Goal: Information Seeking & Learning: Learn about a topic

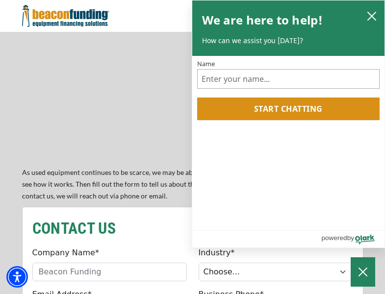
scroll to position [833, 0]
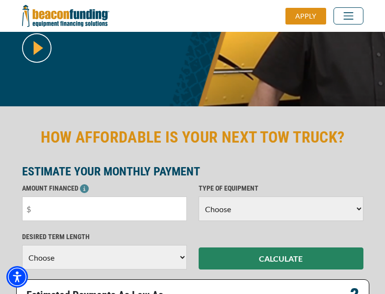
scroll to position [239, 0]
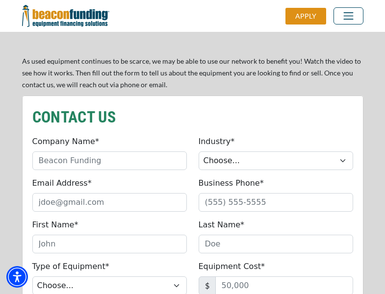
scroll to position [833, 0]
